Goal: Information Seeking & Learning: Learn about a topic

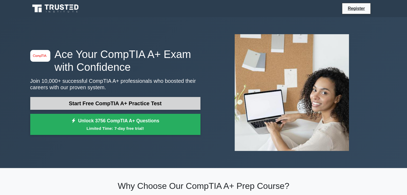
click at [108, 106] on link "Start Free CompTIA A+ Practice Test" at bounding box center [115, 103] width 170 height 13
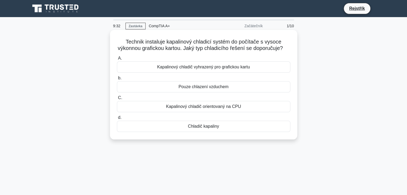
click at [246, 69] on font "Kapalinový chladič vyhrazený pro grafickou kartu" at bounding box center [203, 67] width 93 height 5
click at [117, 60] on input "A. Kapalinový chladič vyhrazený pro grafickou kartu" at bounding box center [117, 58] width 0 height 3
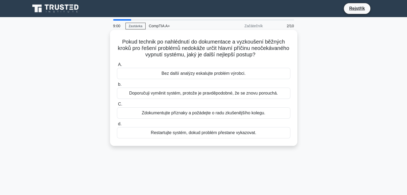
click at [250, 134] on font "Restartujte systém, dokud problém přestane vykazovat." at bounding box center [203, 133] width 105 height 5
click at [117, 126] on input "d. Restartujte systém, dokud problém přestane vykazovat." at bounding box center [117, 124] width 0 height 3
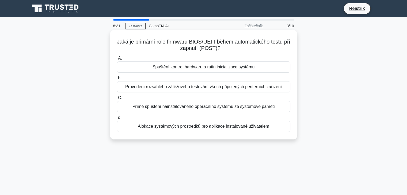
click at [239, 129] on font "Alokace systémových prostředků pro aplikace instalované uživatelem" at bounding box center [203, 126] width 131 height 5
click at [117, 120] on input "d. Alokace systémových prostředků pro aplikace instalované uživatelem" at bounding box center [117, 117] width 0 height 3
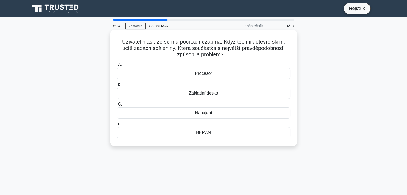
click at [218, 73] on div "Procesor" at bounding box center [203, 73] width 173 height 11
click at [117, 67] on input "A. Procesor" at bounding box center [117, 64] width 0 height 3
click at [240, 117] on div "CHKDSK" at bounding box center [203, 113] width 173 height 11
click at [117, 106] on input "C. CHKDSK" at bounding box center [117, 104] width 0 height 3
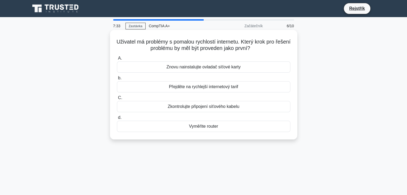
click at [278, 107] on div "Zkontrolujte připojení síťového kabelu" at bounding box center [203, 106] width 173 height 11
click at [117, 100] on input "C. Zkontrolujte připojení síťového kabelu" at bounding box center [117, 97] width 0 height 3
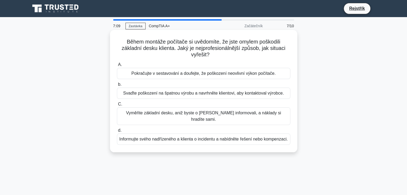
click at [246, 137] on font "Informujte svého nadřízeného a klienta o incidentu a nabídněte řešení nebo komp…" at bounding box center [203, 139] width 169 height 5
click at [117, 132] on input "d. Informujte svého nadřízeného a klienta o incidentu a nabídněte řešení nebo k…" at bounding box center [117, 130] width 0 height 3
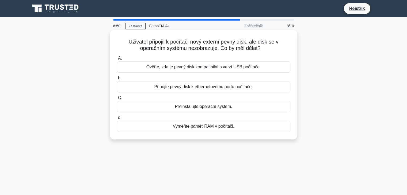
click at [243, 86] on font "Připojte pevný disk k ethernetovému portu počítače." at bounding box center [203, 87] width 98 height 5
click at [117, 80] on input "b. Připojte pevný disk k ethernetovému portu počítače." at bounding box center [117, 78] width 0 height 3
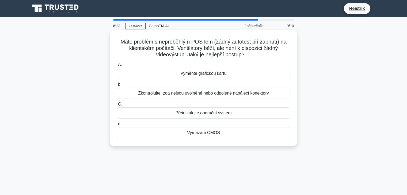
click at [246, 95] on font "Zkontrolujte, zda nejsou uvolněné nebo odpojené napájecí konektory" at bounding box center [203, 93] width 131 height 5
click at [117, 86] on input "b. Zkontrolujte, zda nejsou uvolněné nebo odpojené napájecí konektory" at bounding box center [117, 84] width 0 height 3
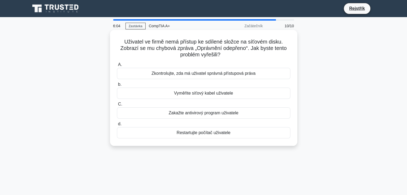
click at [243, 75] on font "Zkontrolujte, zda má uživatel správná přístupová práva" at bounding box center [203, 73] width 104 height 5
click at [117, 67] on input "A. Zkontrolujte, zda má uživatel správná přístupová práva" at bounding box center [117, 64] width 0 height 3
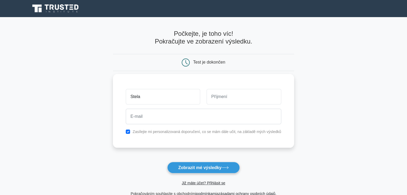
type input "Stela"
click at [225, 101] on input "text" at bounding box center [244, 97] width 74 height 16
type input "Bilova"
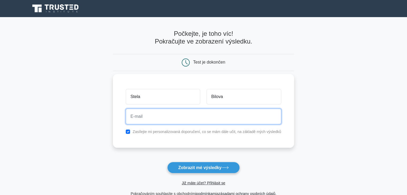
click at [167, 118] on input "email" at bounding box center [203, 117] width 155 height 16
type input "stela.bilova@gmail.com"
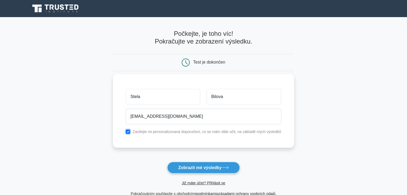
click at [129, 132] on input "checkbox" at bounding box center [128, 132] width 4 height 4
checkbox input "false"
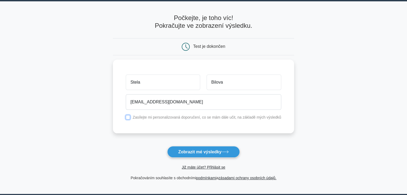
scroll to position [16, 0]
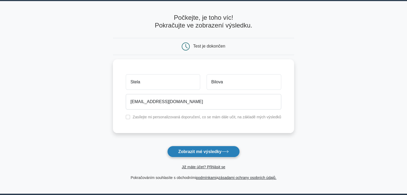
click at [231, 153] on button "Zobrazit mé výsledky" at bounding box center [203, 152] width 73 height 12
